Goal: Task Accomplishment & Management: Complete application form

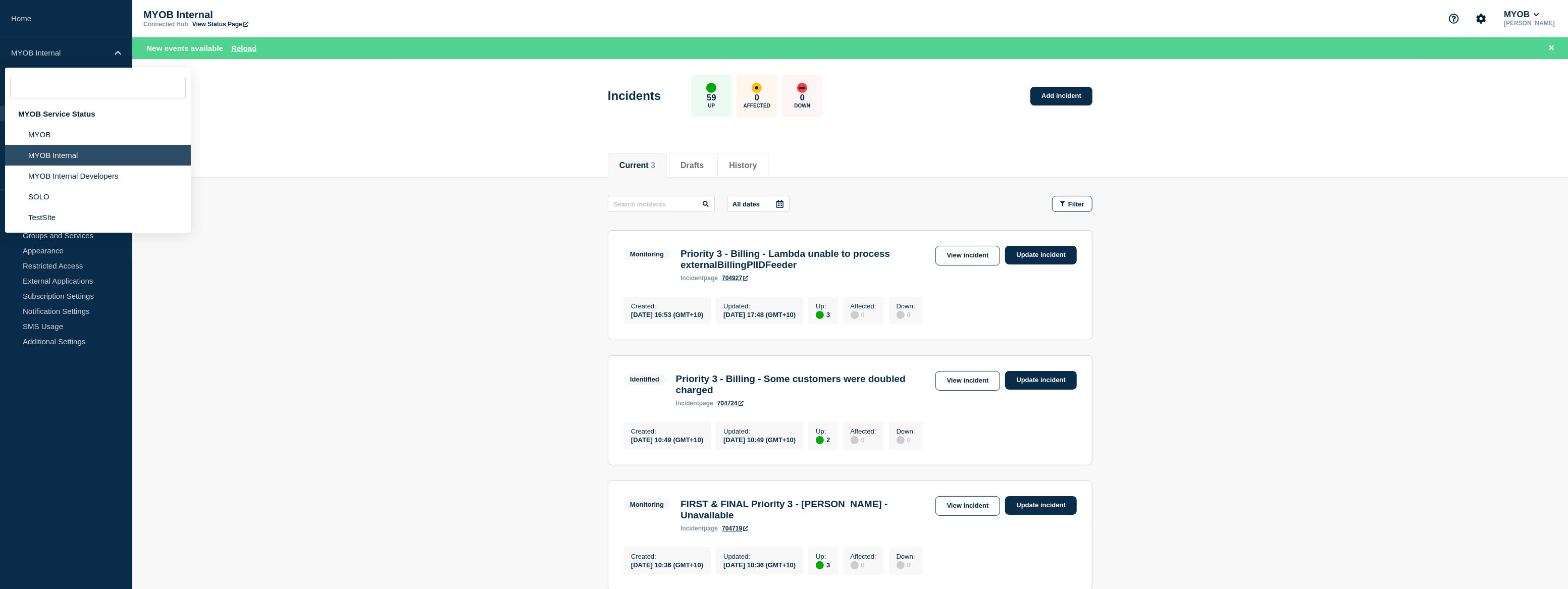
click at [45, 139] on li "MYOB" at bounding box center [98, 135] width 186 height 21
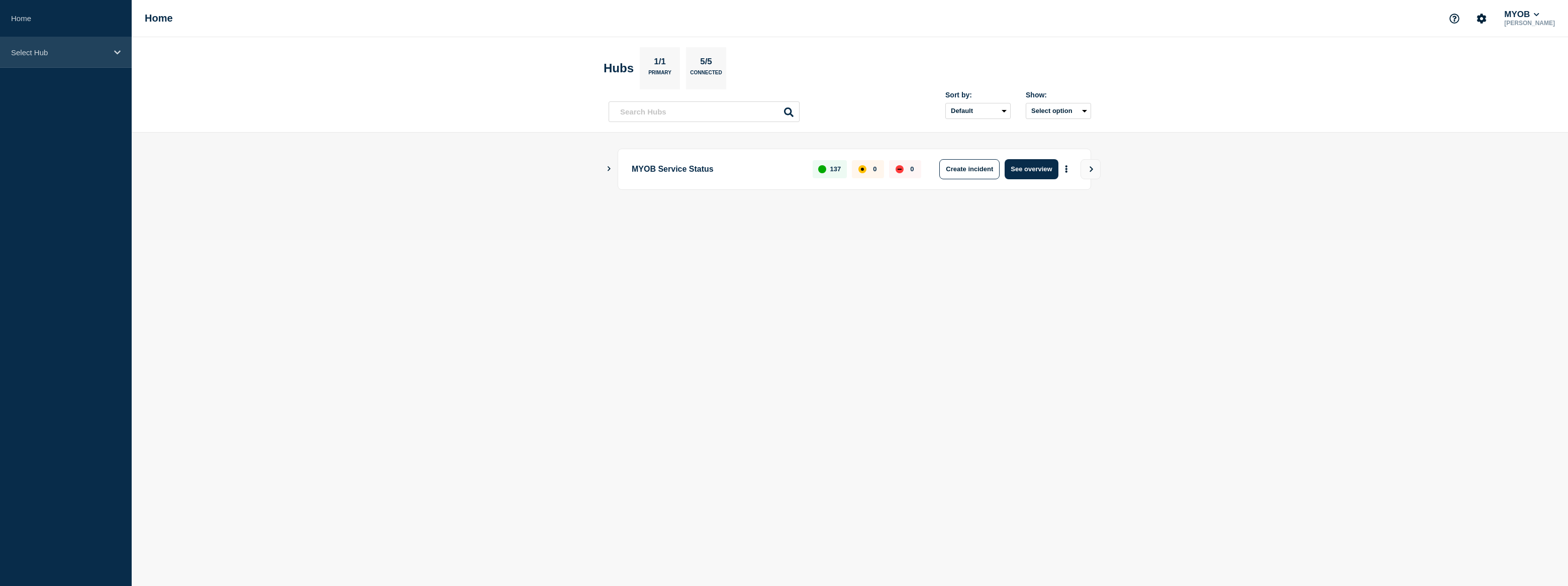
click at [48, 53] on p "Select Hub" at bounding box center [59, 52] width 96 height 8
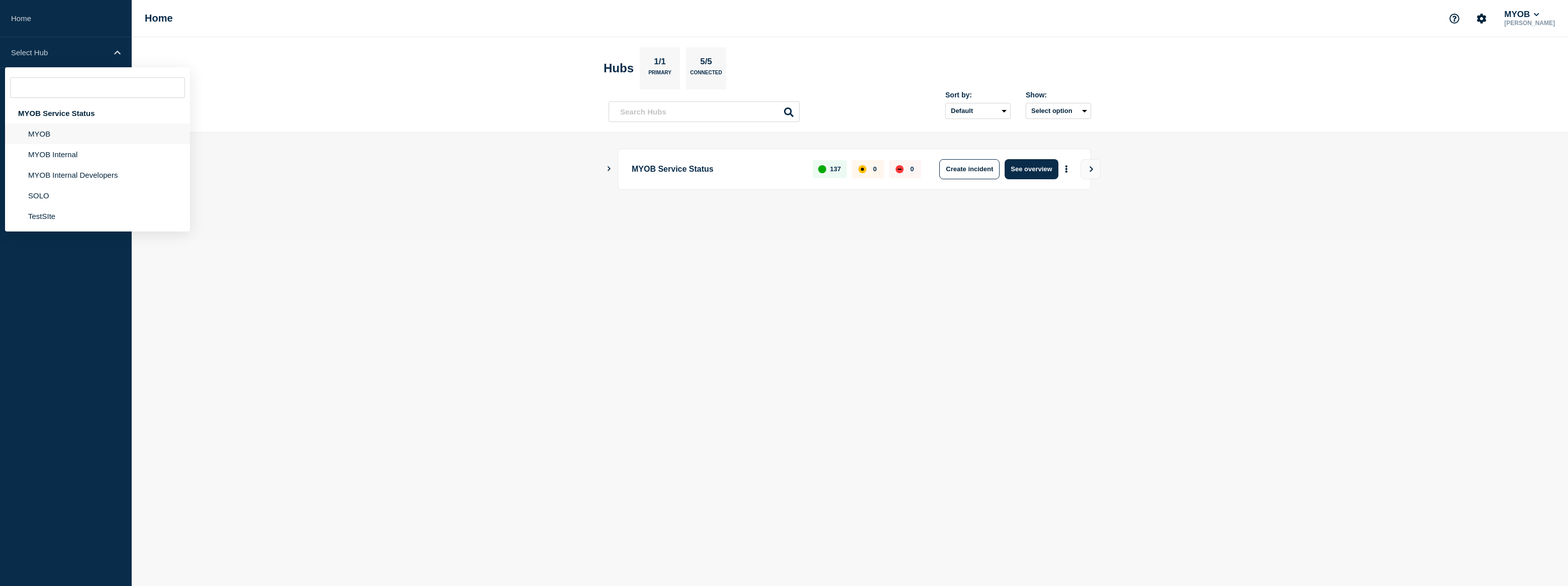
click at [49, 126] on li "MYOB" at bounding box center [97, 134] width 185 height 21
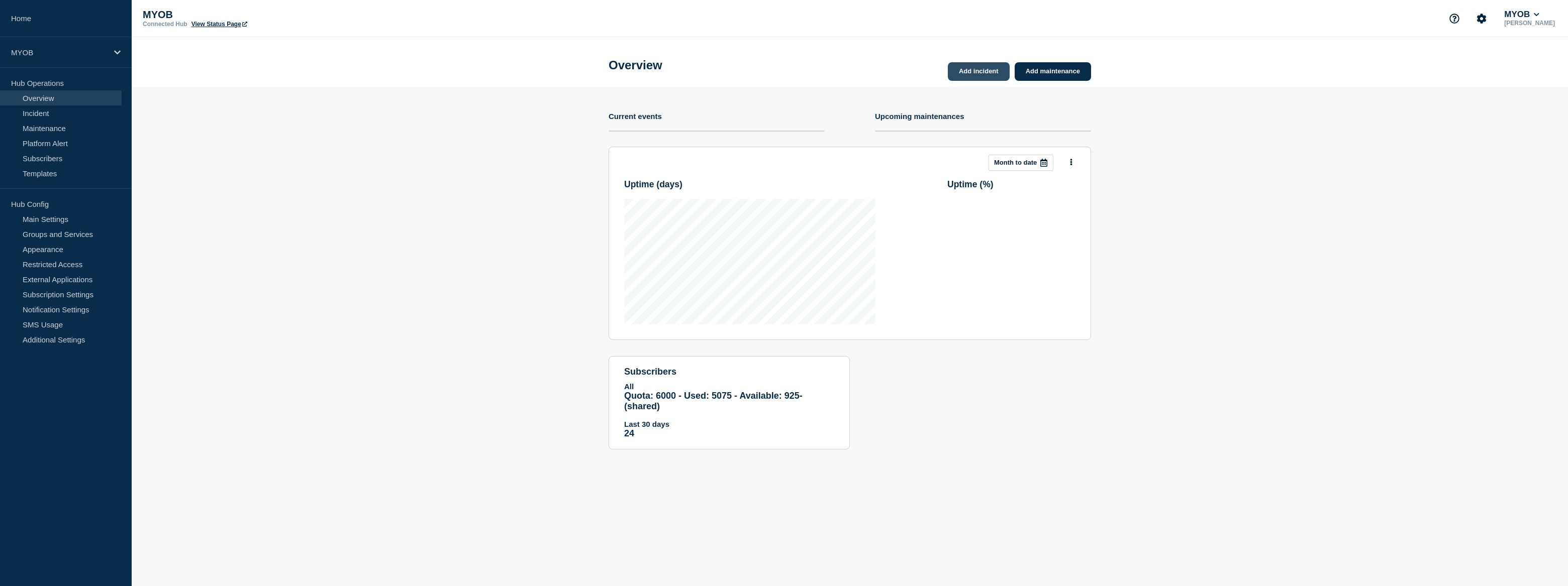
click at [998, 72] on link "Add incident" at bounding box center [978, 72] width 61 height 19
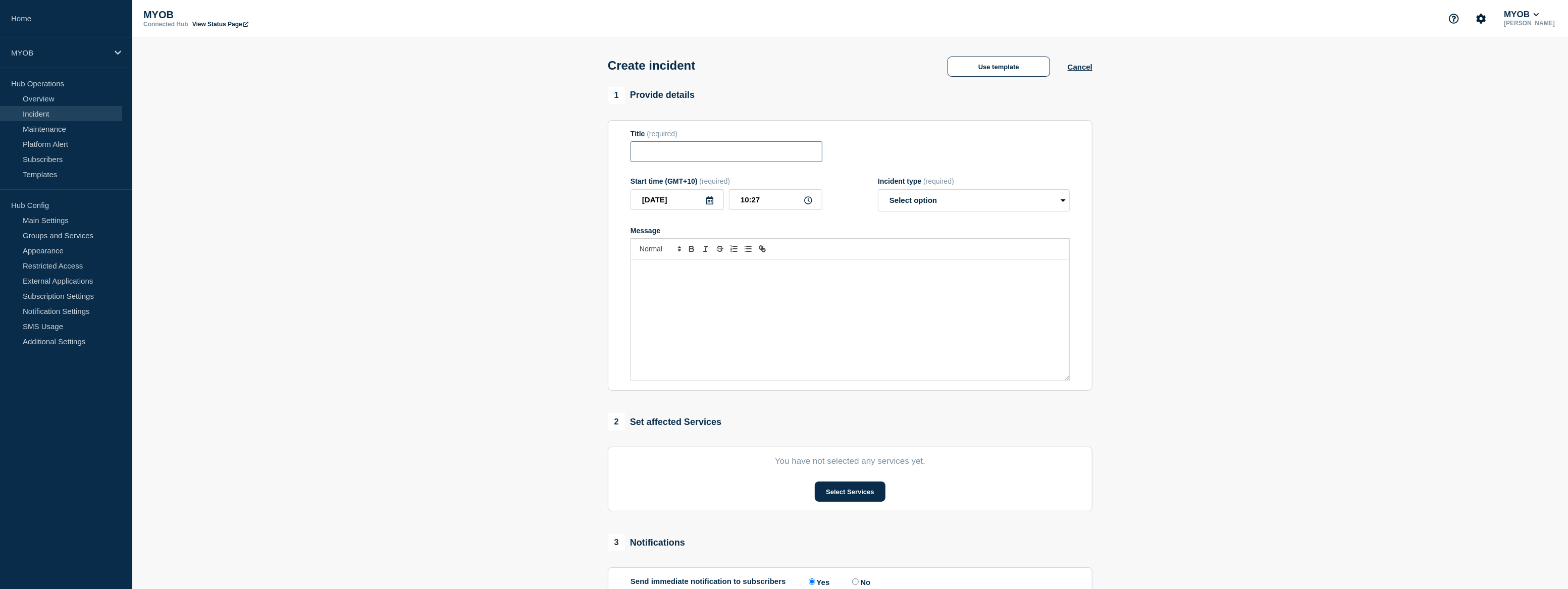
click at [787, 157] on input "Title" at bounding box center [726, 152] width 191 height 21
type input "Community Forum unavailable"
click at [997, 71] on button "Use template" at bounding box center [998, 66] width 102 height 20
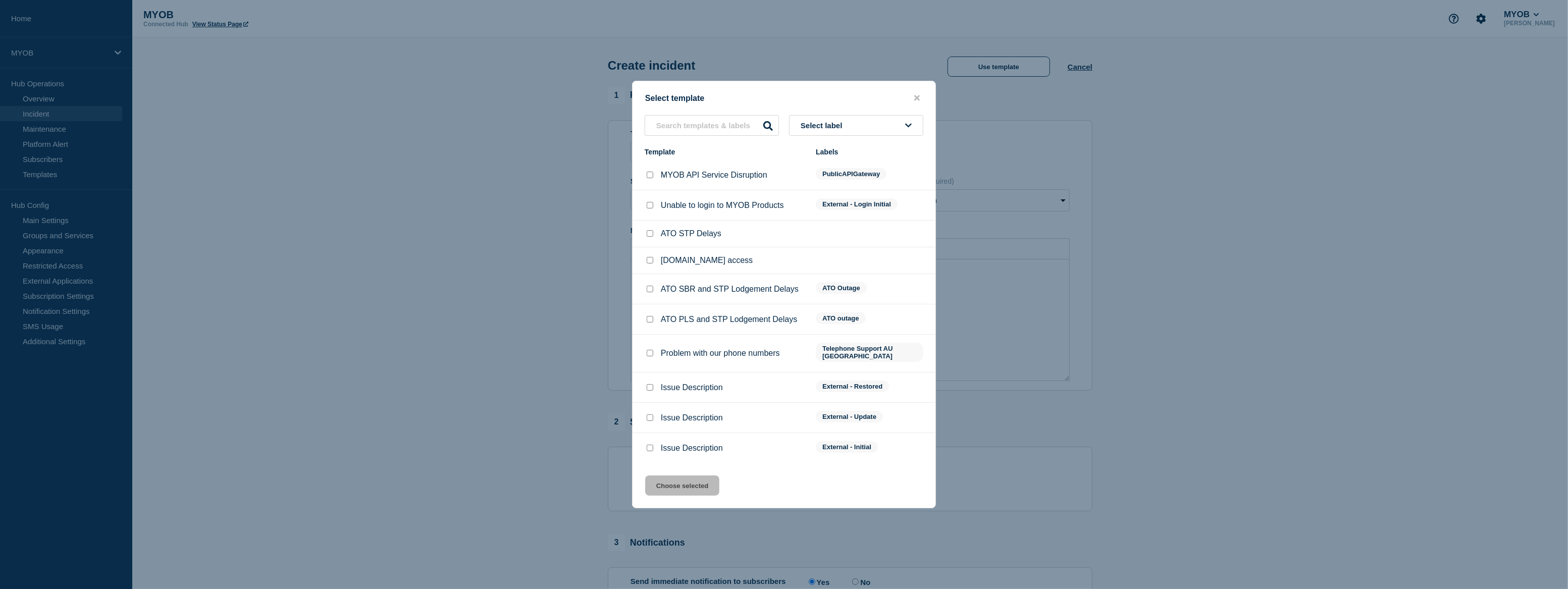
click at [669, 304] on li "ATO SBR and STP Lodgement Delays ATO Outage" at bounding box center [783, 289] width 302 height 30
click at [651, 444] on div at bounding box center [649, 449] width 10 height 10
click at [650, 445] on input "Issue Description checkbox" at bounding box center [649, 448] width 7 height 7
checkbox input "true"
click at [690, 485] on button "Choose selected" at bounding box center [682, 486] width 74 height 20
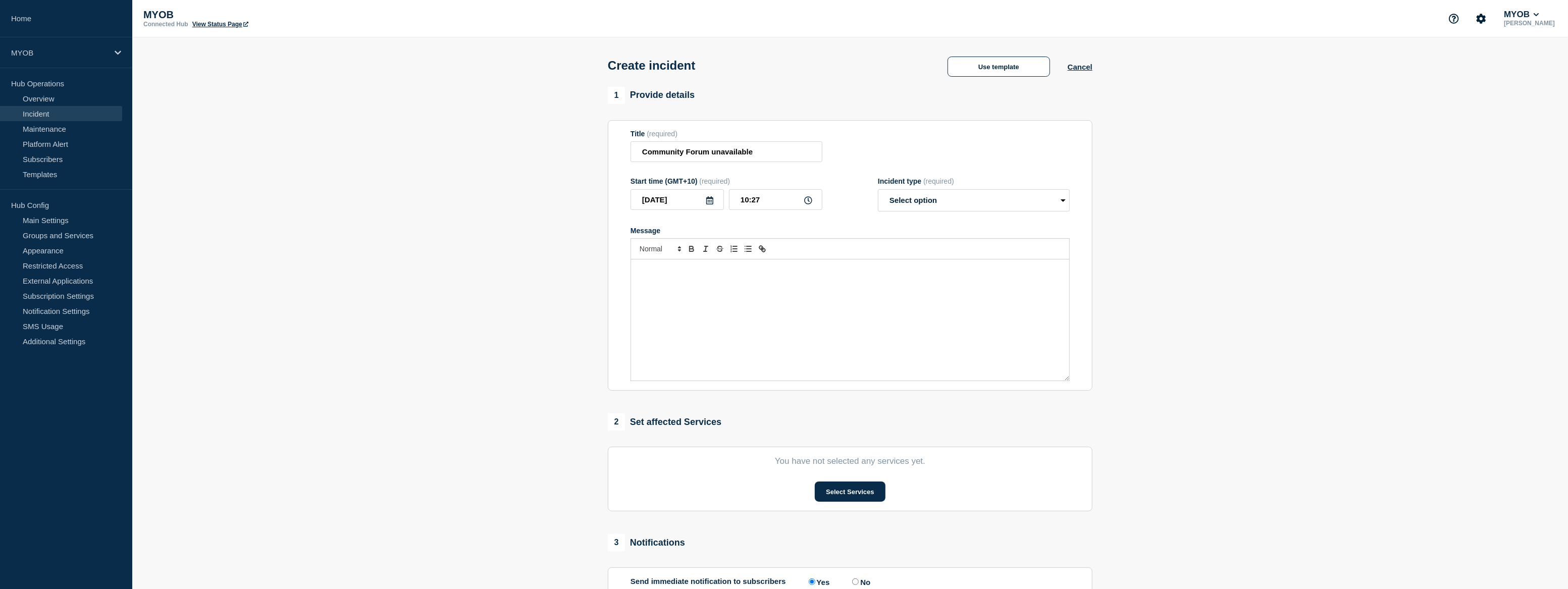
click at [692, 285] on div "Message" at bounding box center [850, 321] width 438 height 121
select select "investigating"
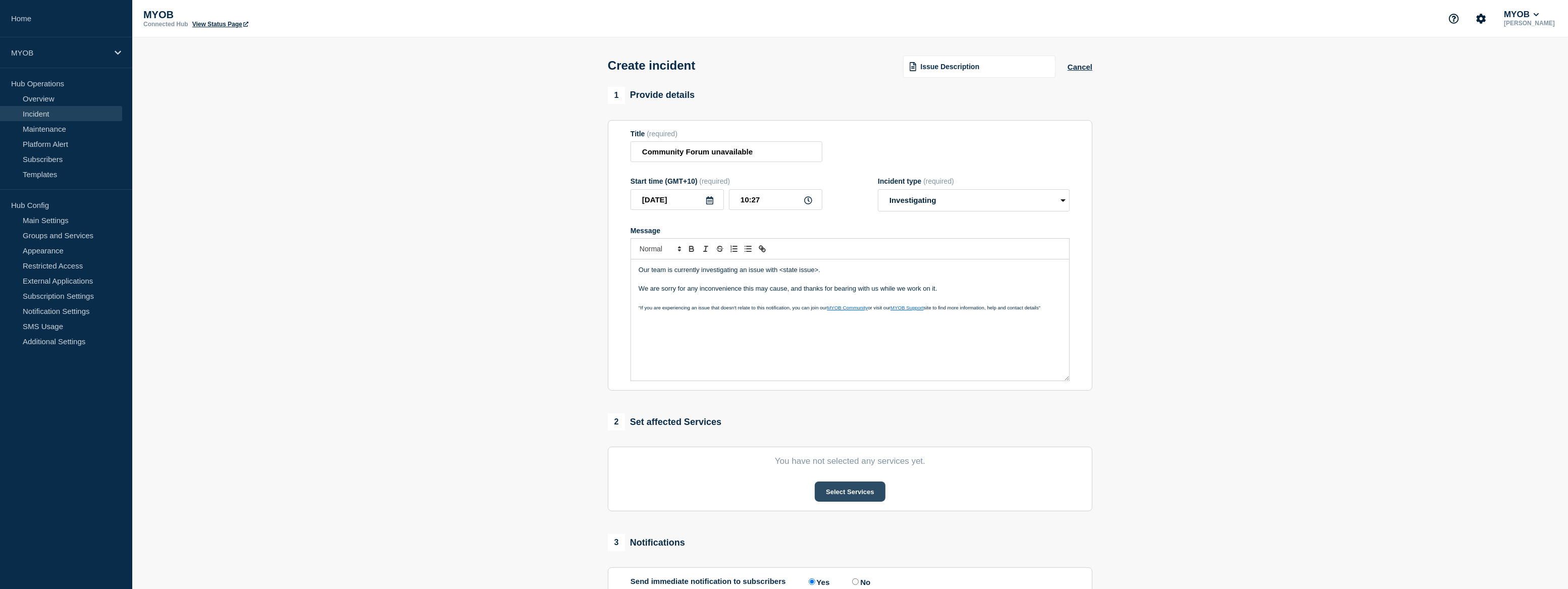
click at [853, 496] on button "Select Services" at bounding box center [849, 491] width 70 height 20
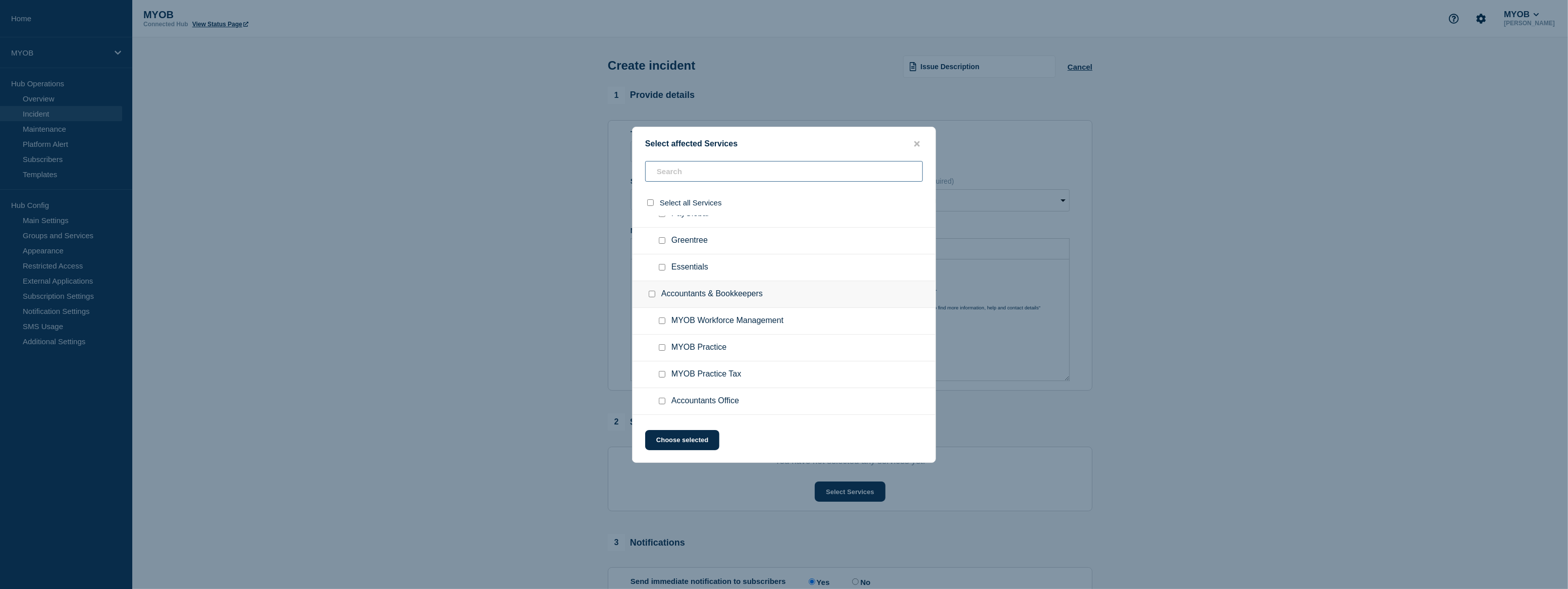
click at [686, 178] on input "text" at bounding box center [783, 172] width 278 height 21
type input "acc"
click at [664, 255] on input "Accountright checkbox" at bounding box center [662, 255] width 7 height 7
checkbox input "true"
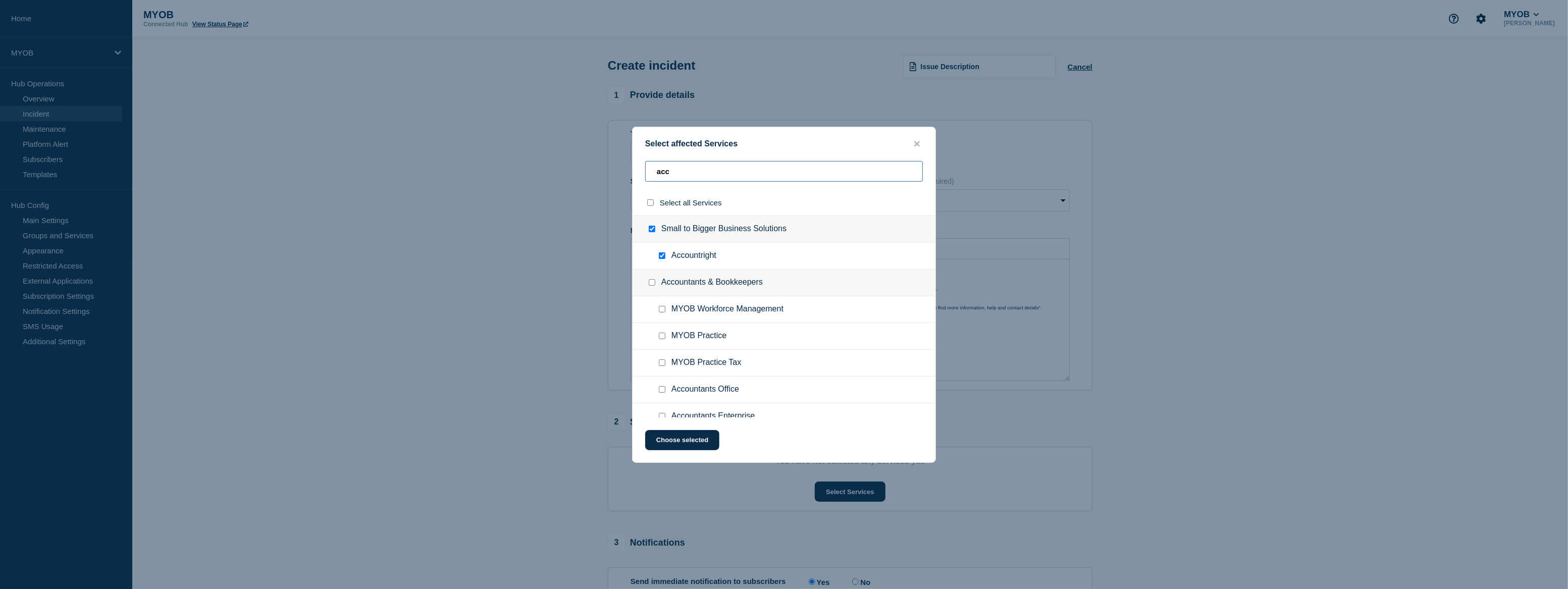
click at [667, 175] on input "acc" at bounding box center [783, 172] width 278 height 21
type input "b"
checkbox input "false"
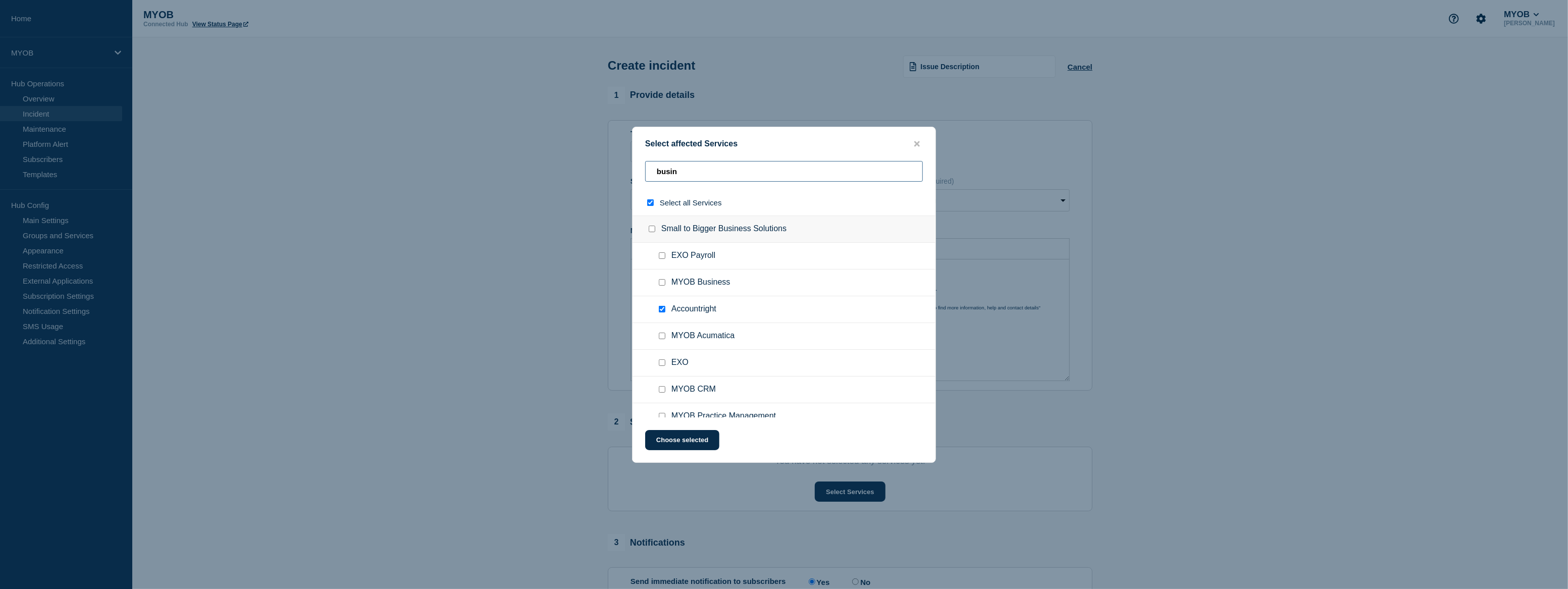
type input "businn"
checkbox input "true"
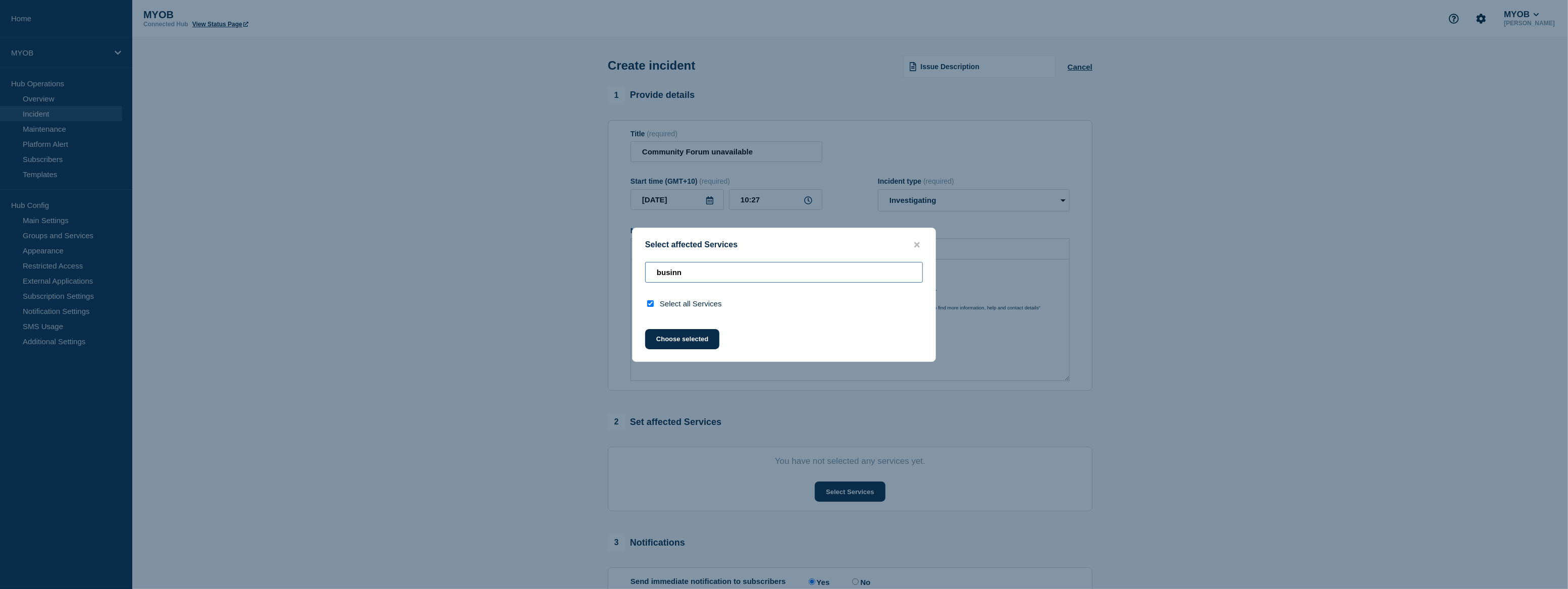
type input "busin"
checkbox input "false"
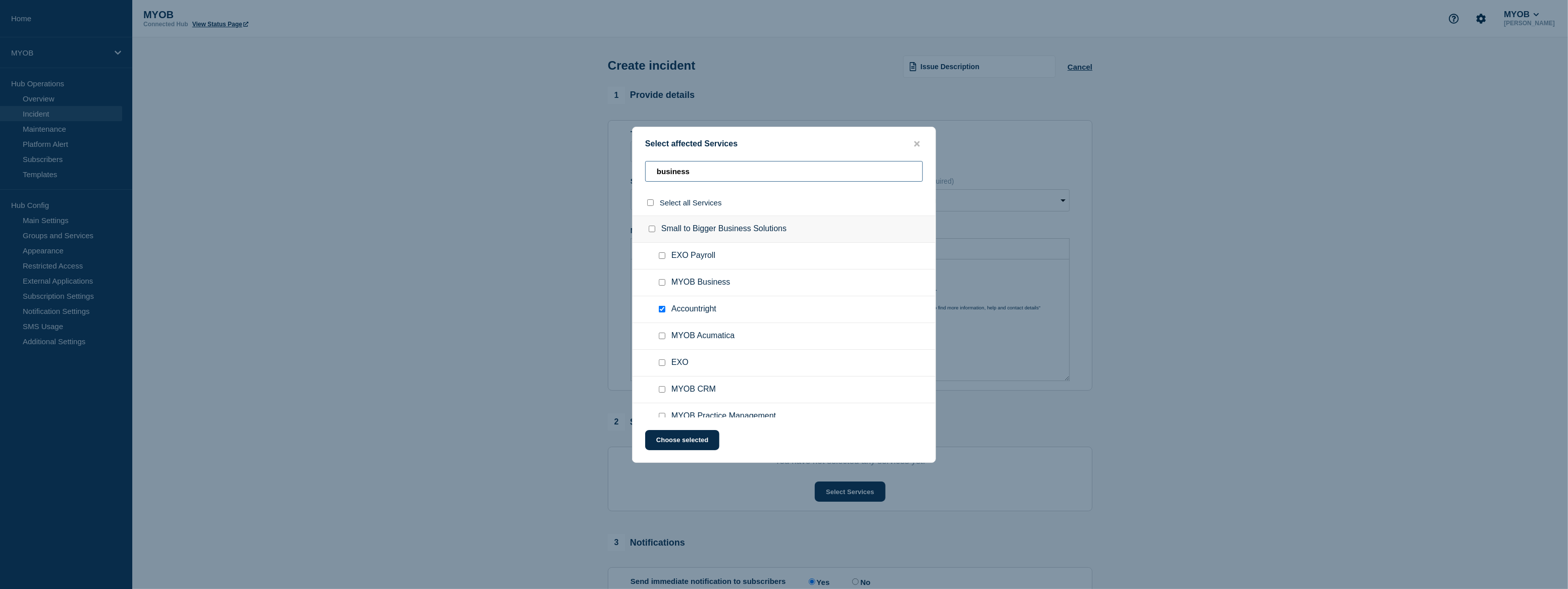
type input "business"
click at [659, 283] on input "MYOB Business checkbox" at bounding box center [662, 282] width 7 height 7
checkbox input "true"
click at [678, 441] on button "Choose selected" at bounding box center [682, 440] width 74 height 20
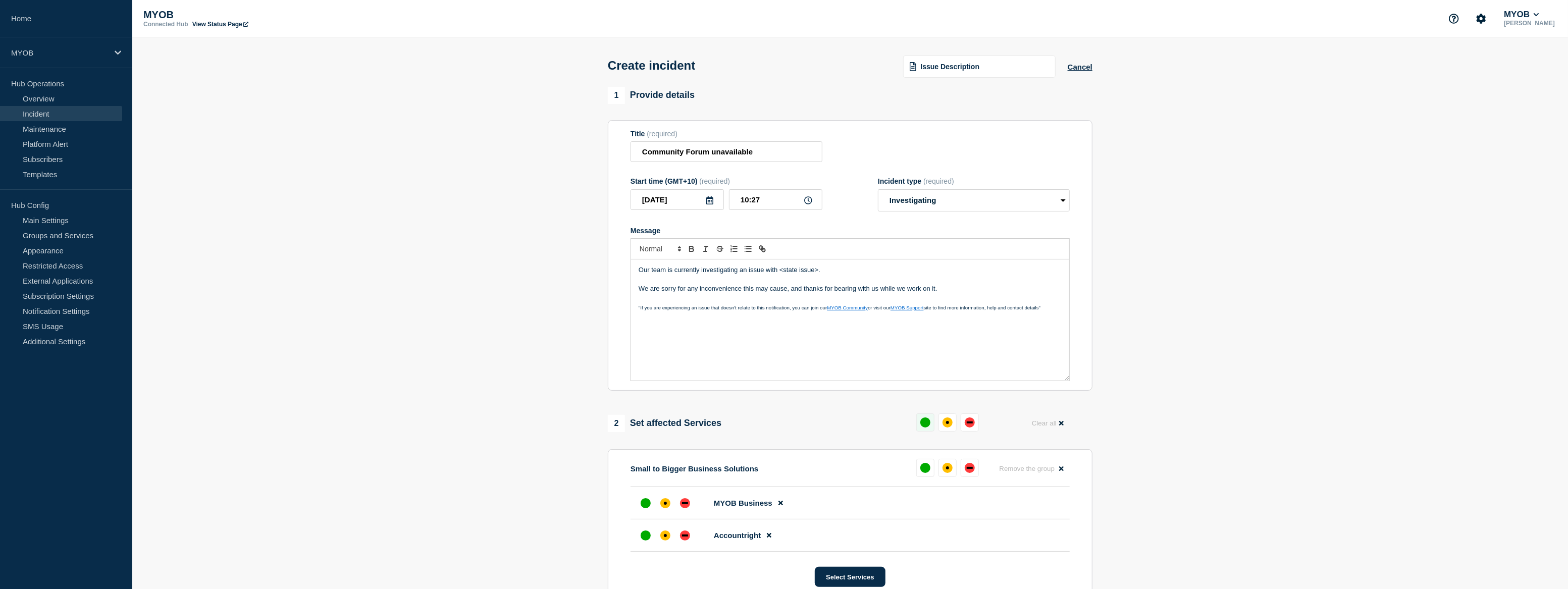
click at [926, 427] on div "up" at bounding box center [925, 422] width 10 height 10
click at [961, 204] on select "Select option Investigating Identified Monitoring" at bounding box center [974, 200] width 191 height 22
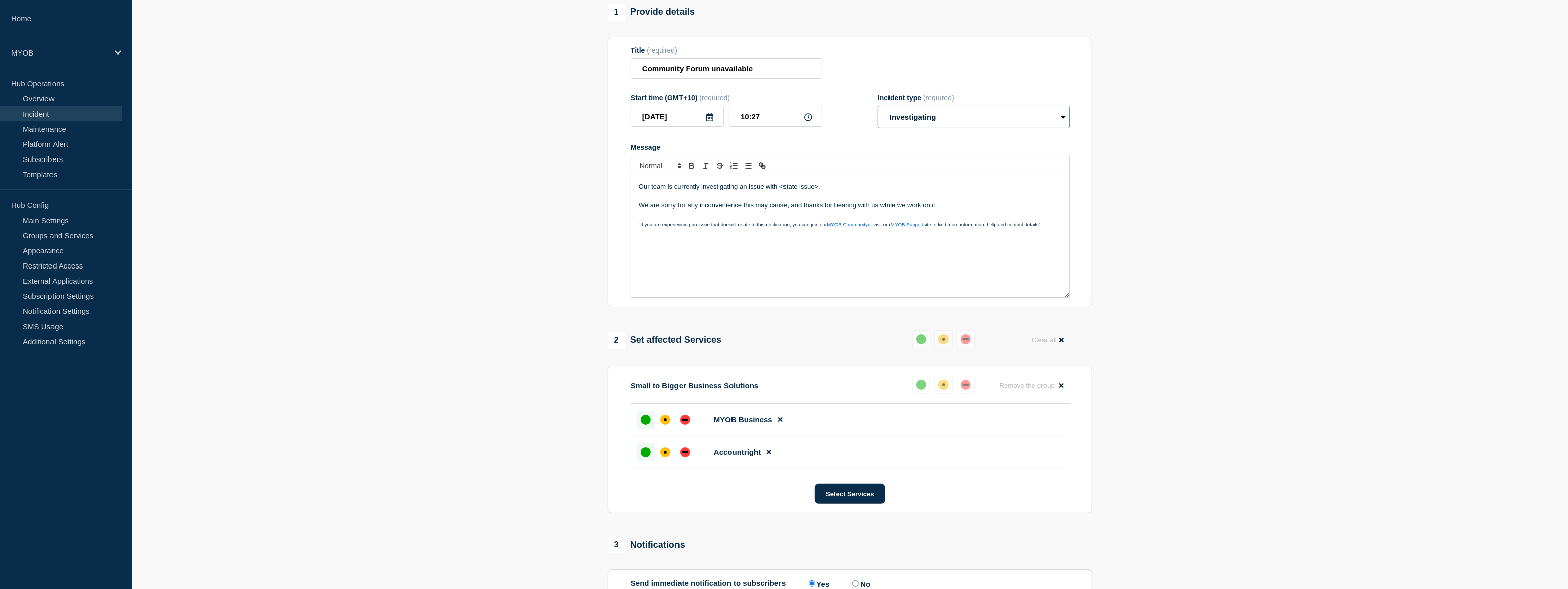
scroll to position [19, 0]
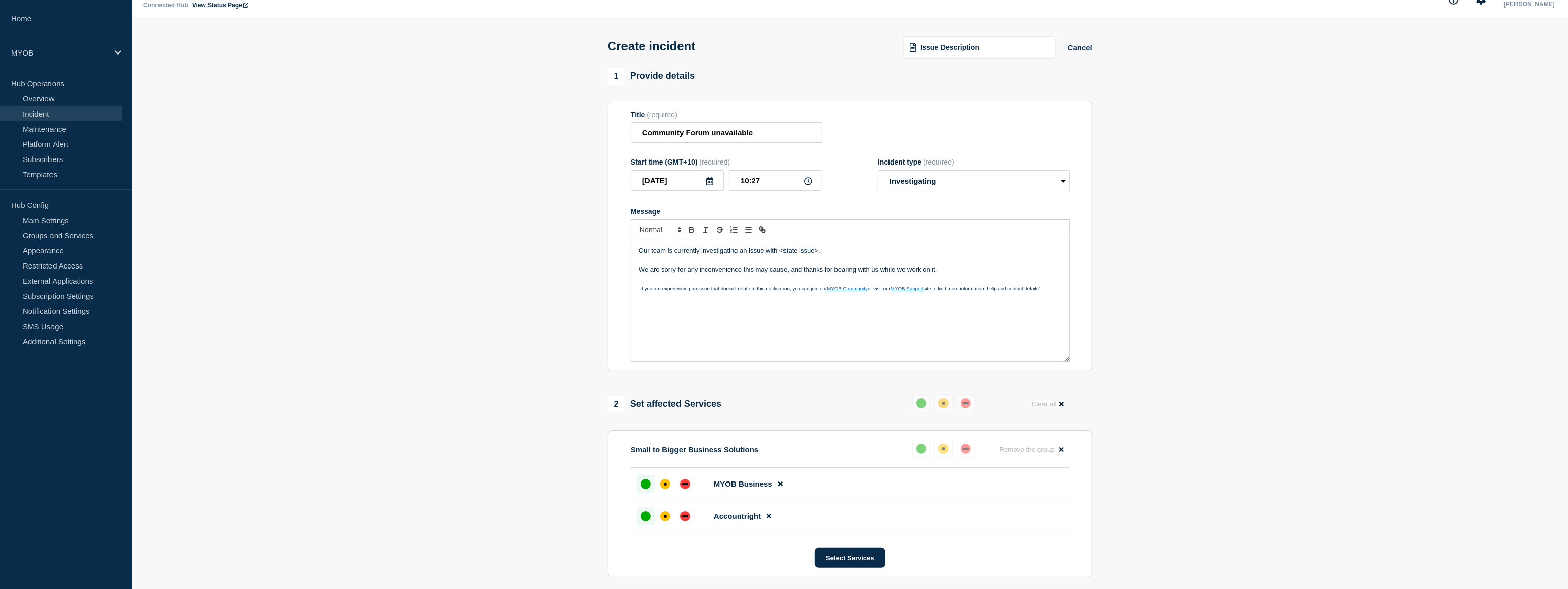
drag, startPoint x: 947, startPoint y: 274, endPoint x: 625, endPoint y: 250, distance: 322.9
click at [625, 250] on section "Title (required) Community Forum unavailable Start time (GMT+10) (required) 202…" at bounding box center [849, 236] width 484 height 271
copy div "Our team is currently investigating an issue with <state issue>. We are sorry f…"
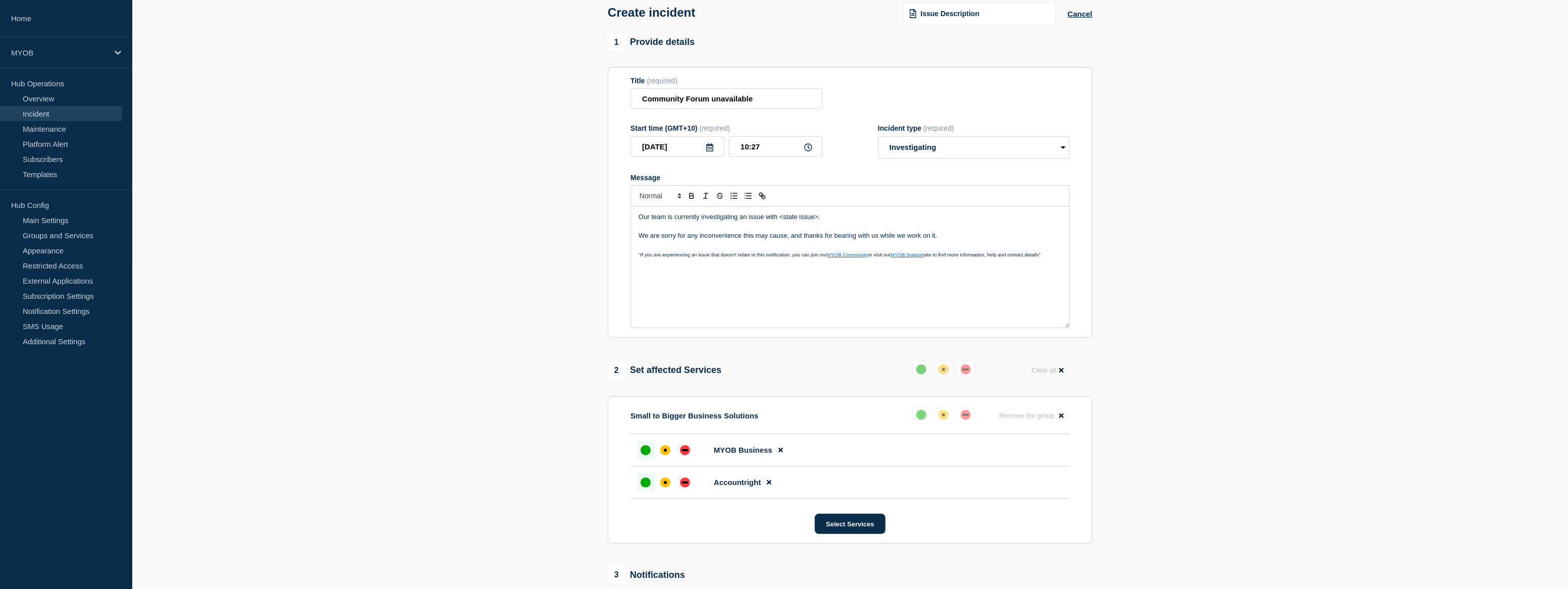
scroll to position [203, 0]
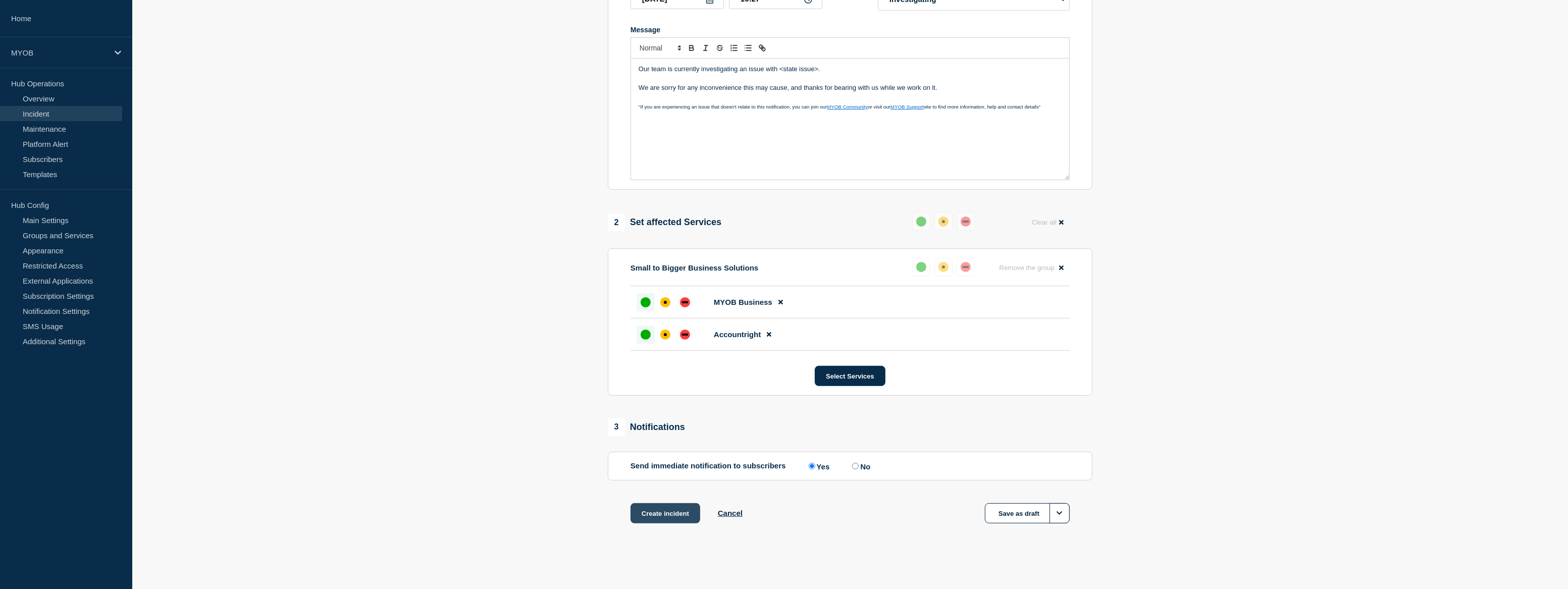
click at [684, 511] on button "Create incident" at bounding box center [665, 513] width 69 height 20
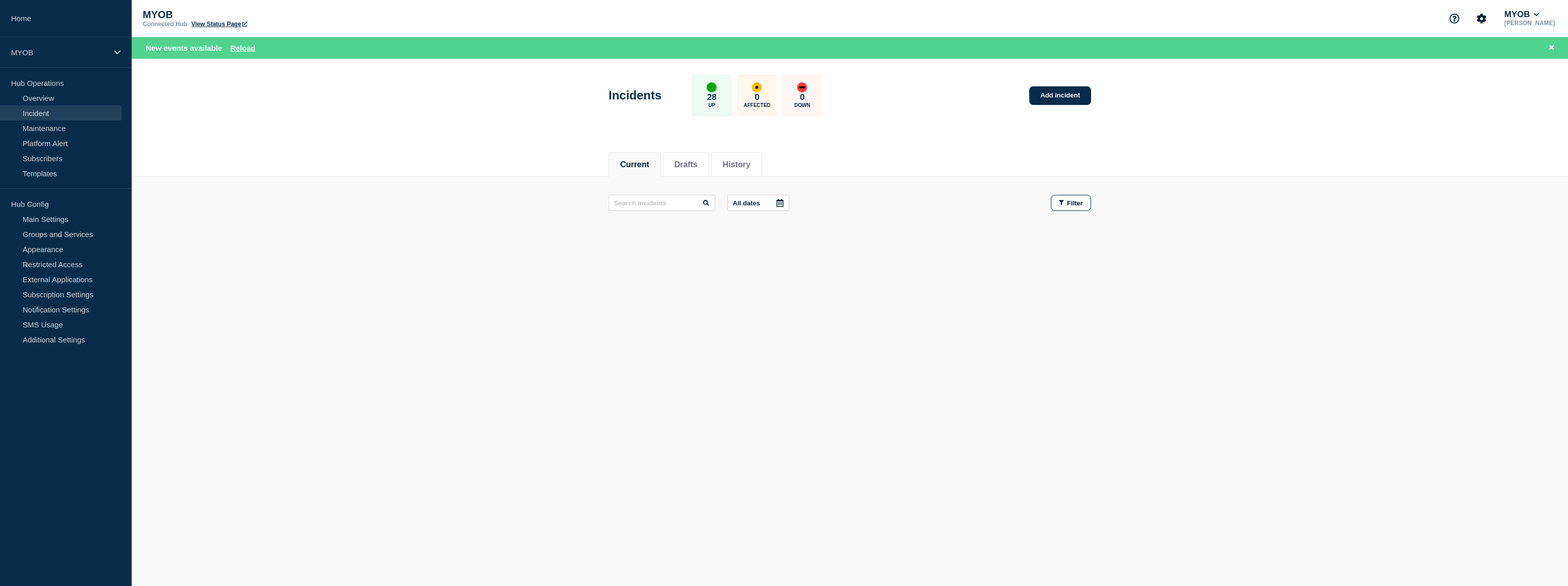
click at [643, 166] on button "Current" at bounding box center [634, 165] width 29 height 9
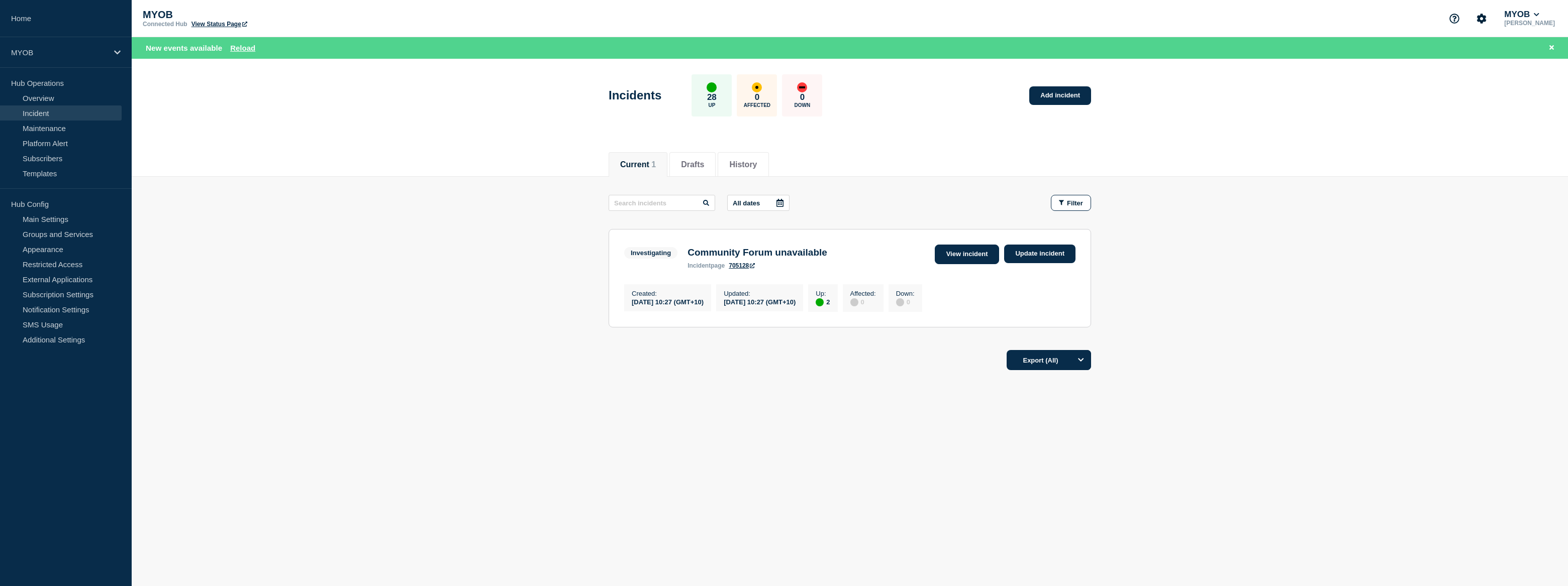
click at [967, 254] on link "View incident" at bounding box center [967, 254] width 65 height 20
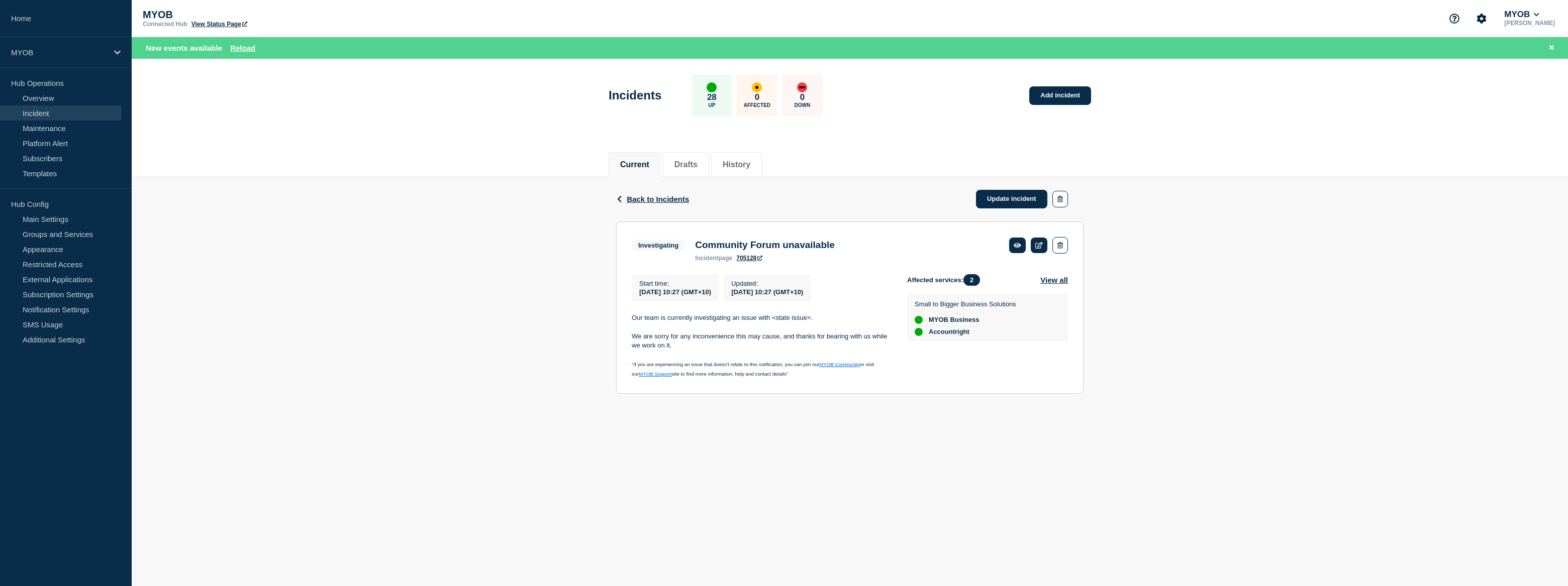
drag, startPoint x: 701, startPoint y: 350, endPoint x: 627, endPoint y: 323, distance: 78.8
click at [627, 323] on section "Investigating Community Forum unavailable incident page 705128 Start time : 202…" at bounding box center [850, 308] width 467 height 173
copy div "Our team is currently investigating an issue with <state issue>. We are sorry f…"
click at [610, 360] on div "Back Back to Incidents Update incident Investigating Community Forum unavailabl…" at bounding box center [850, 293] width 482 height 232
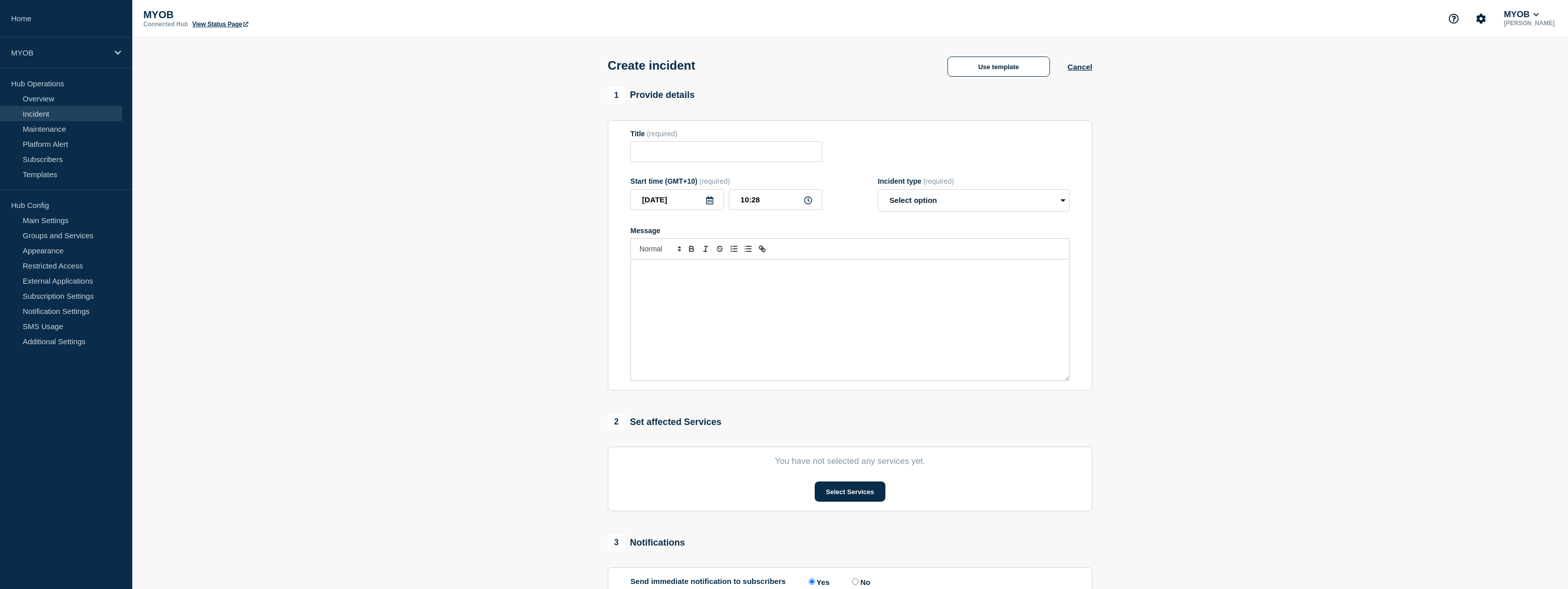
click at [51, 113] on link "Incident" at bounding box center [61, 114] width 122 height 15
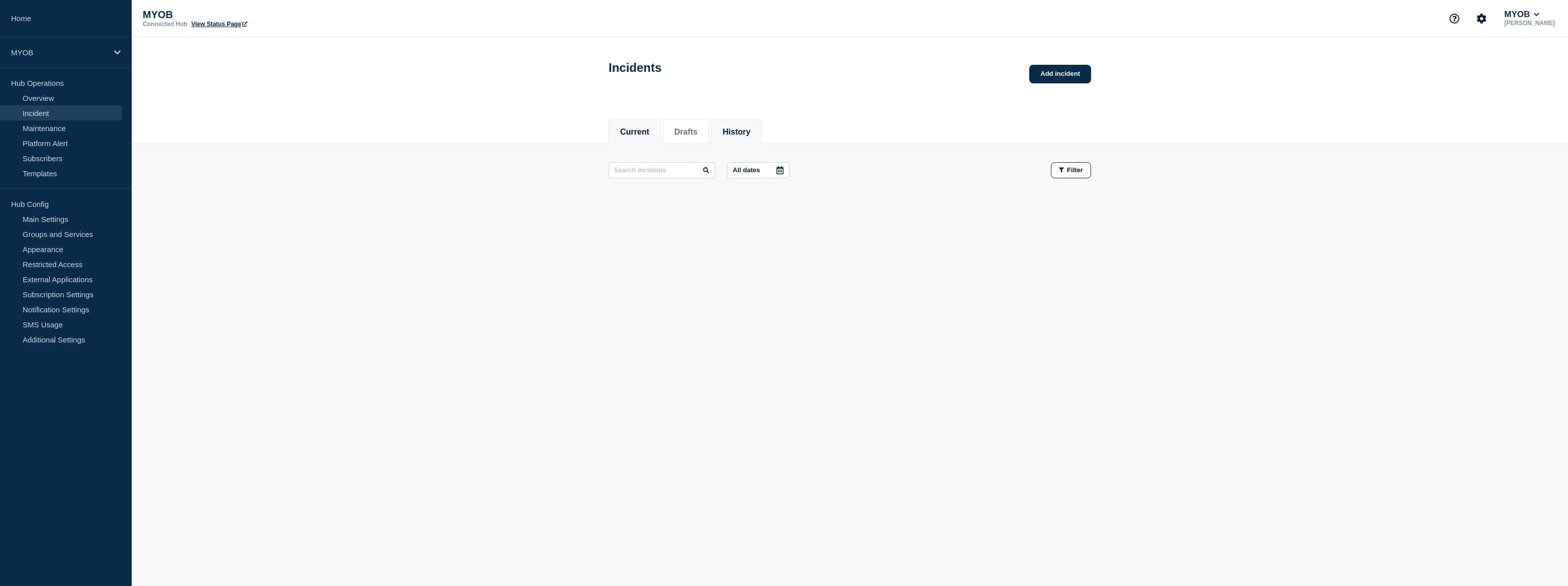
click at [754, 133] on li "History" at bounding box center [736, 132] width 51 height 25
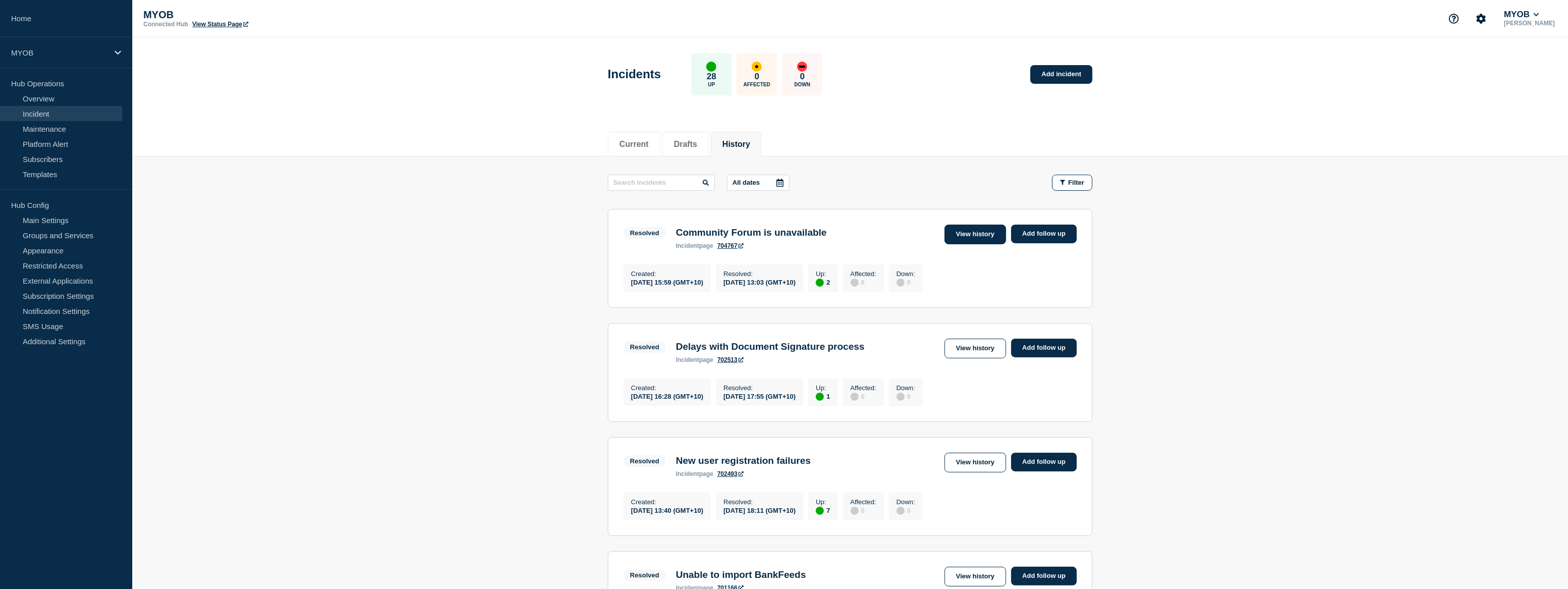
click at [963, 239] on link "View history" at bounding box center [975, 234] width 62 height 20
